Goal: Communication & Community: Answer question/provide support

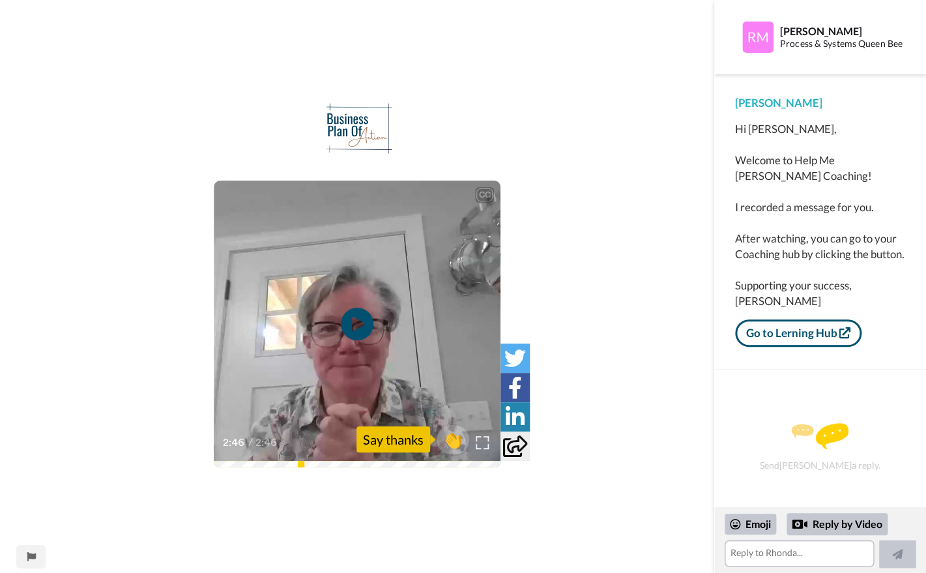
click at [516, 446] on icon at bounding box center [515, 446] width 24 height 22
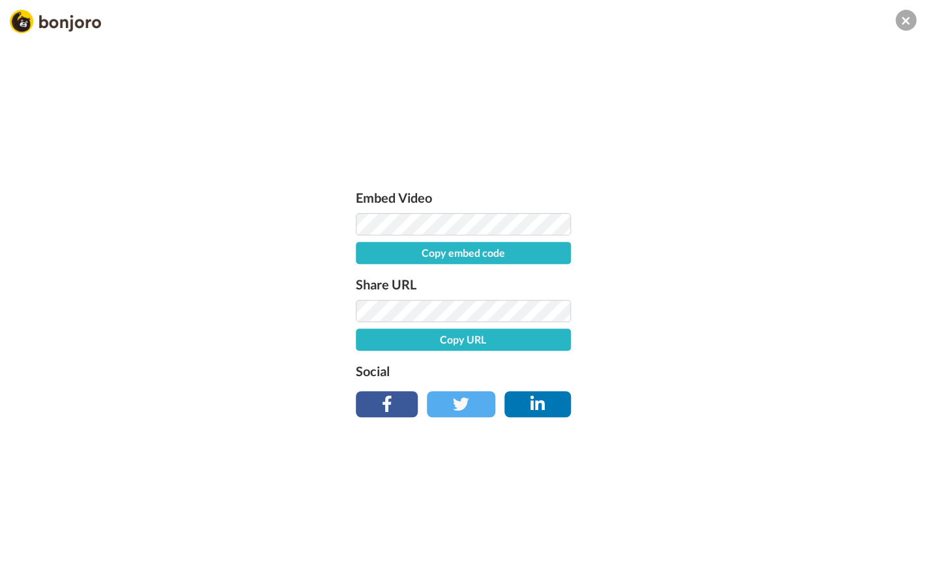
click at [482, 340] on button "Copy URL" at bounding box center [463, 339] width 215 height 22
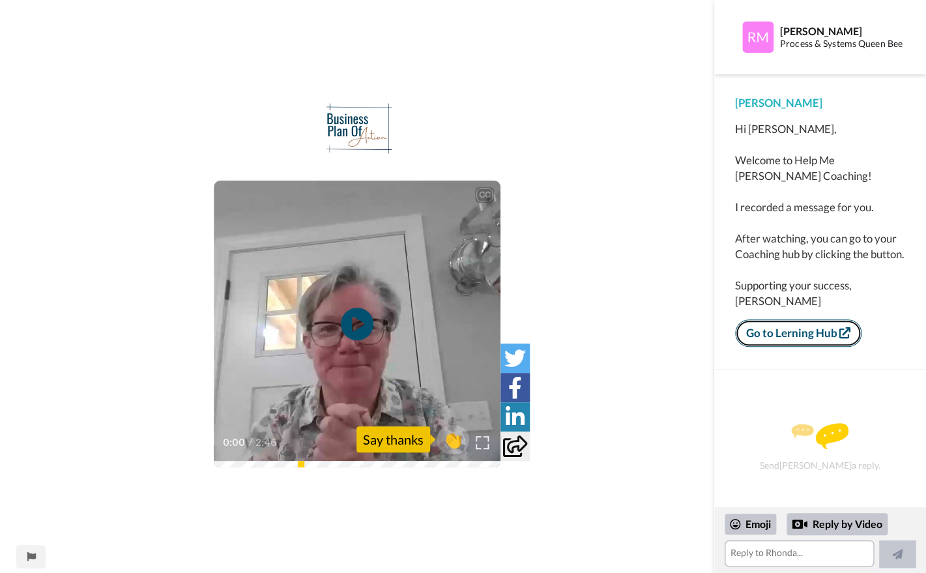
click at [798, 345] on link "Go to Lerning Hub" at bounding box center [798, 332] width 126 height 27
click at [818, 554] on textarea at bounding box center [799, 553] width 149 height 26
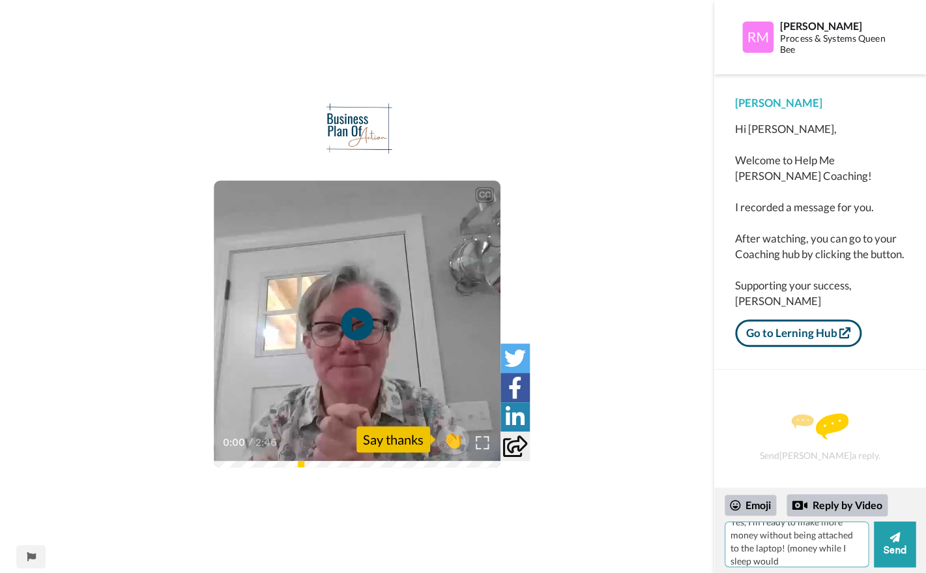
scroll to position [129, 0]
type textarea "thank you! I spent hours [DATE] working with Offer Suite for low ticket (podcas…"
click at [901, 542] on button "Send" at bounding box center [895, 544] width 42 height 46
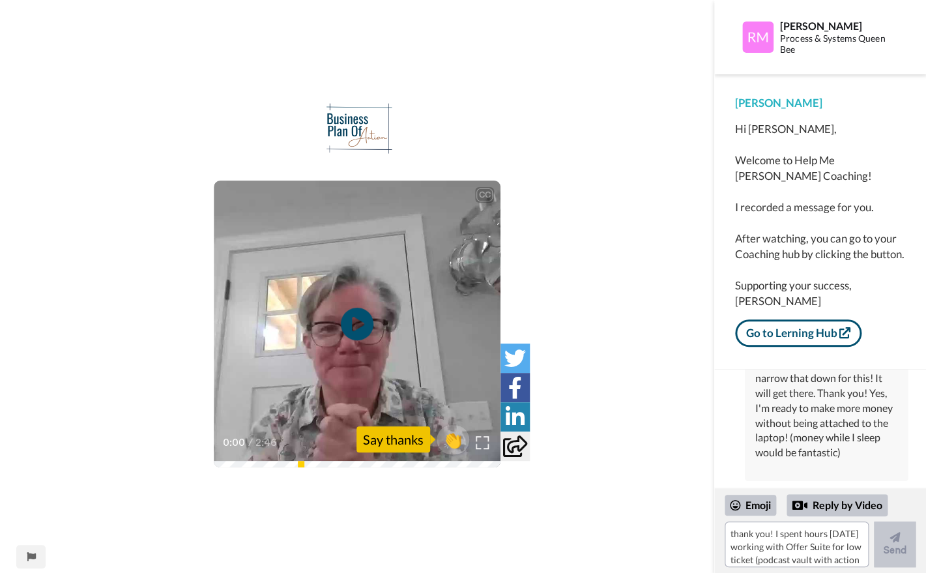
scroll to position [180, 0]
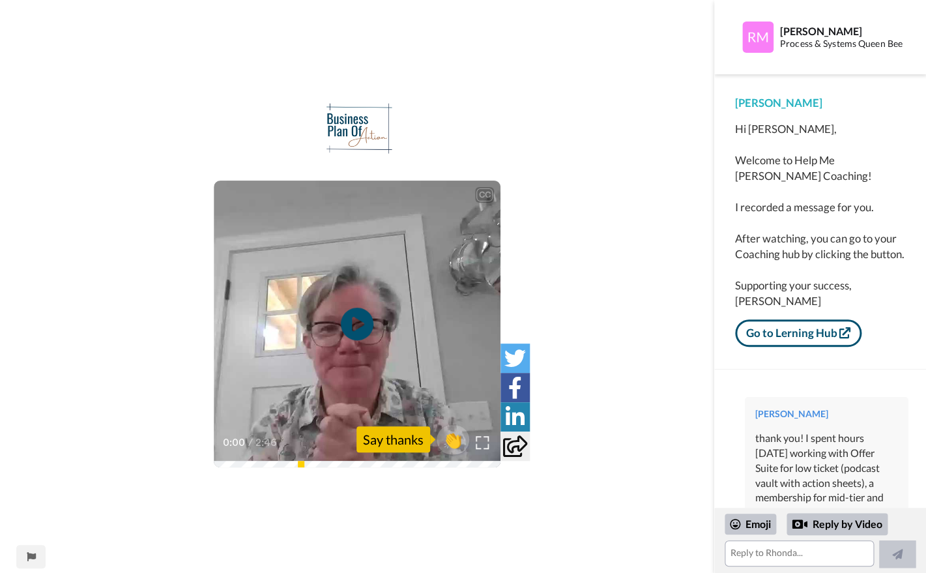
scroll to position [160, 0]
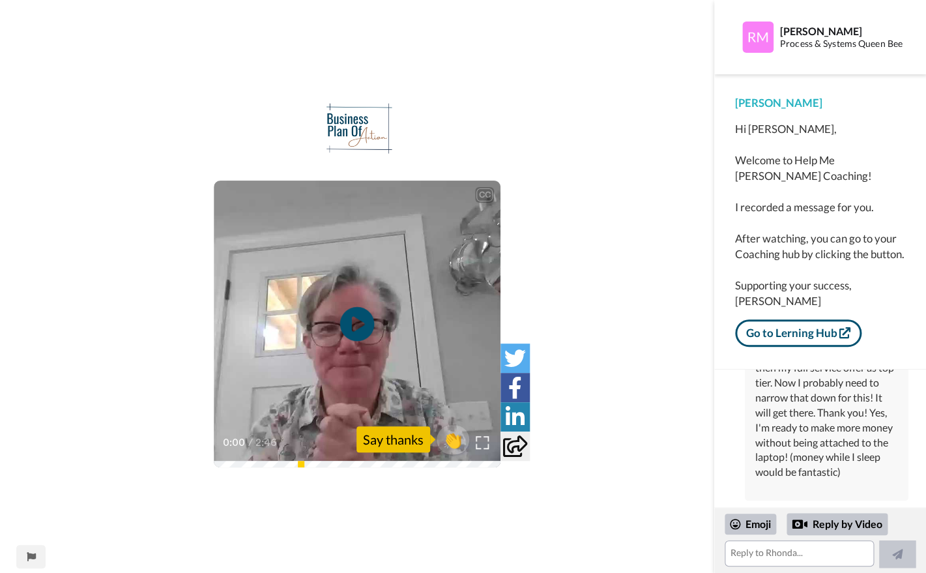
click at [356, 317] on icon at bounding box center [357, 324] width 35 height 35
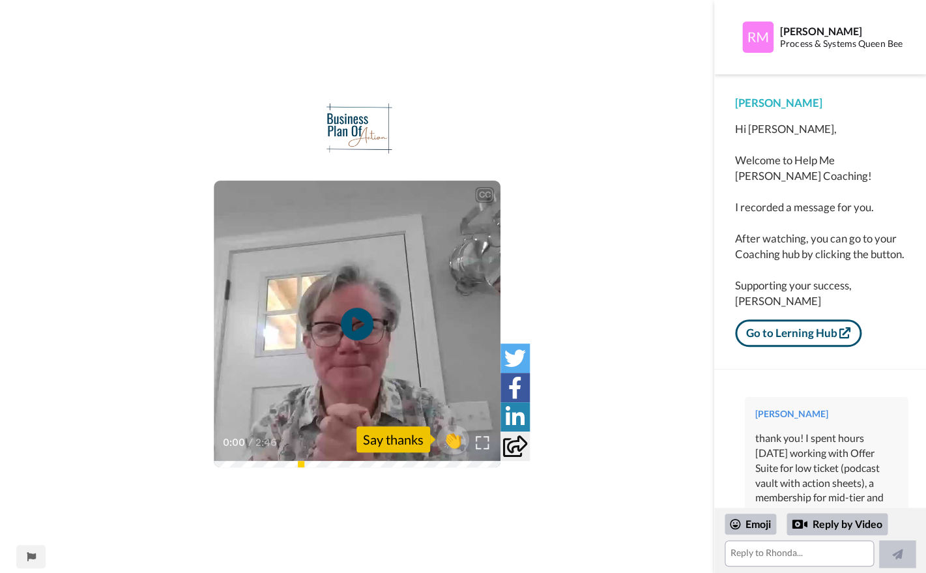
scroll to position [160, 0]
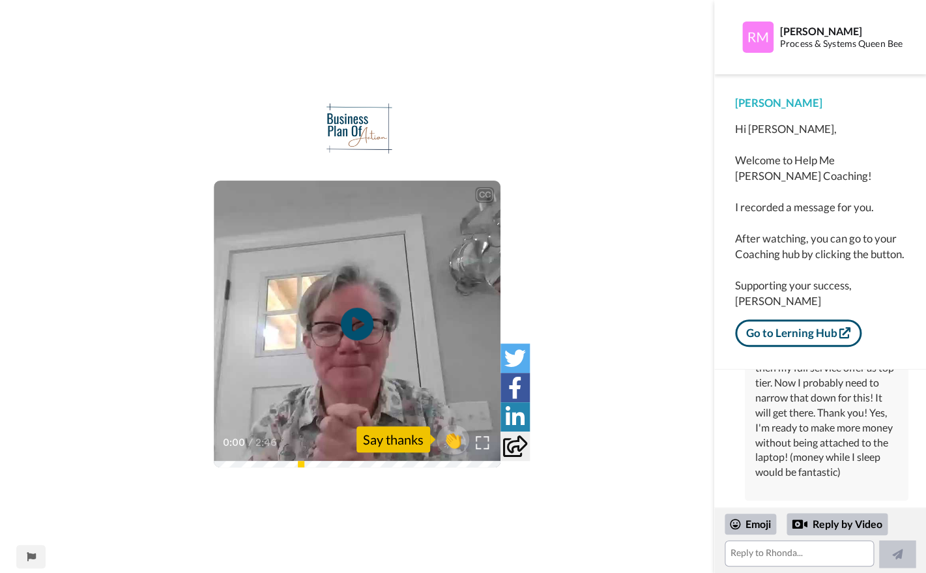
click at [685, 326] on div "CC Play/Pause 0:00 / 2:46 👏 Say thanks" at bounding box center [357, 294] width 714 height 385
click at [815, 347] on link "Go to Lerning Hub" at bounding box center [798, 332] width 126 height 27
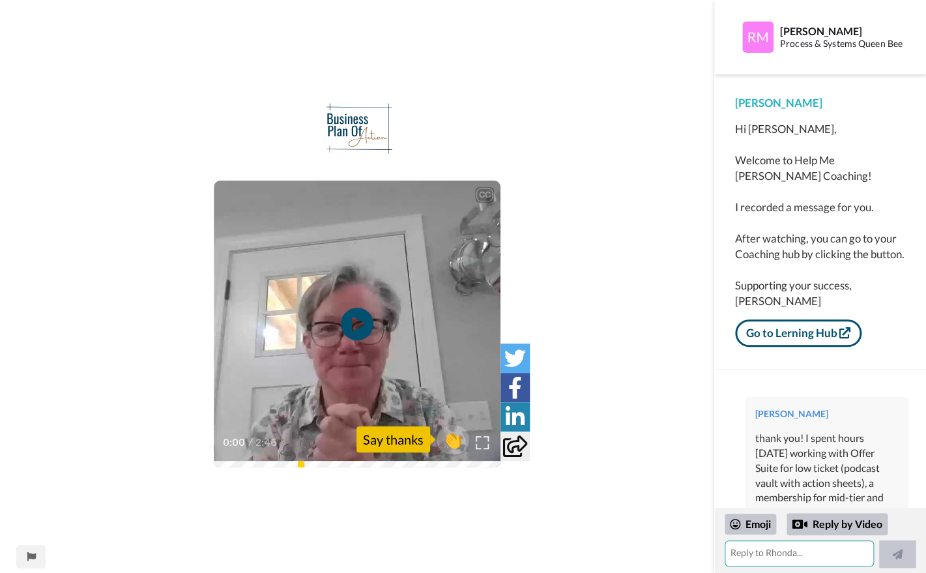
scroll to position [160, 0]
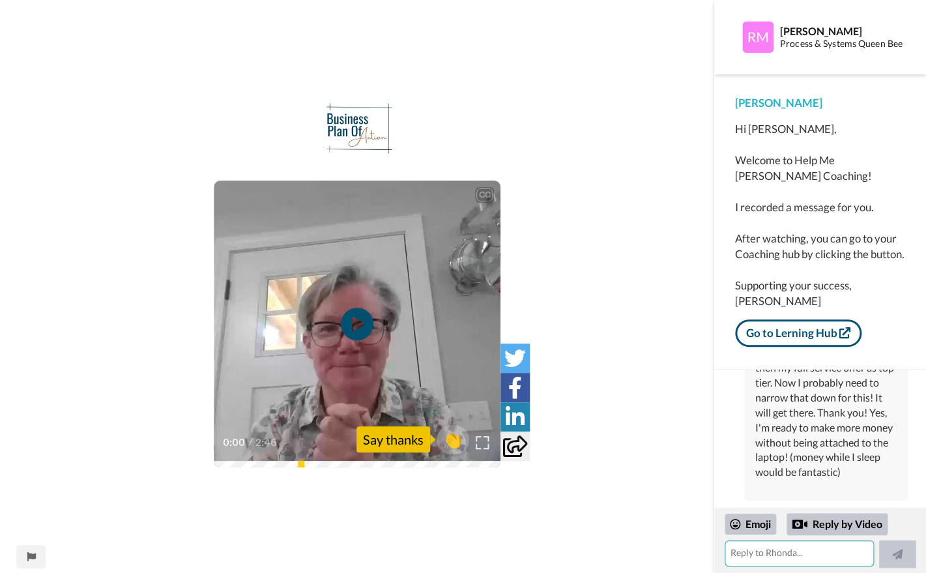
click at [793, 554] on textarea at bounding box center [799, 553] width 149 height 26
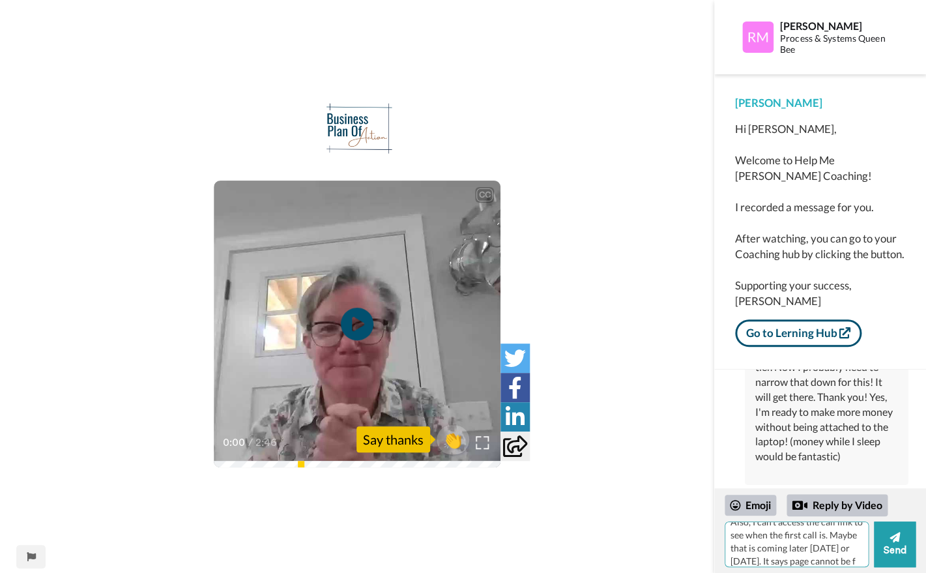
scroll to position [25, 0]
type textarea "Also, I can't access the call link to see when the first call is. Maybe that is…"
click at [888, 546] on button "Send" at bounding box center [895, 544] width 42 height 46
